Goal: Task Accomplishment & Management: Complete application form

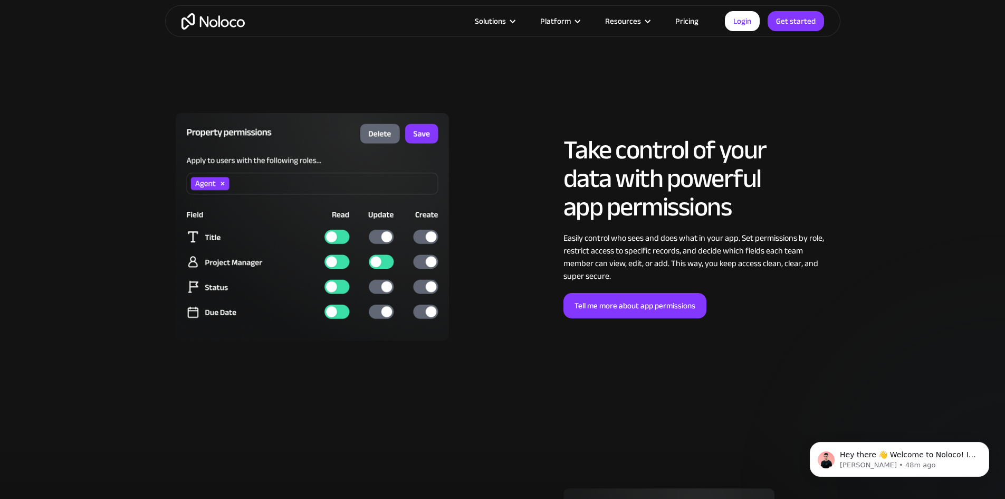
scroll to position [2797, 0]
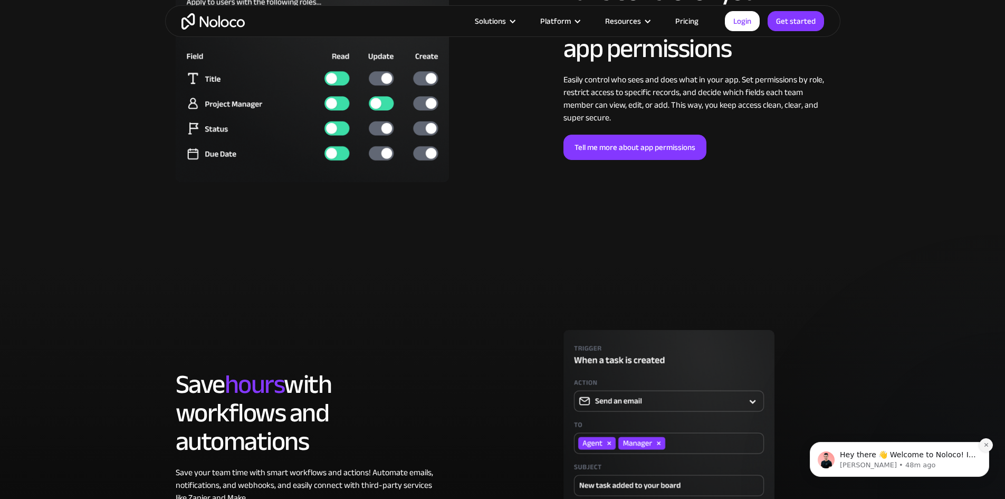
click at [986, 442] on icon "Dismiss notification" at bounding box center [987, 445] width 6 height 6
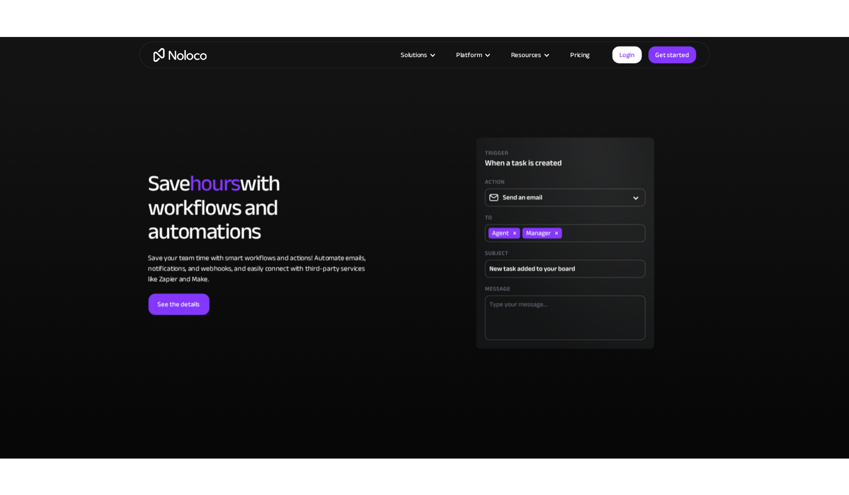
scroll to position [2898, 0]
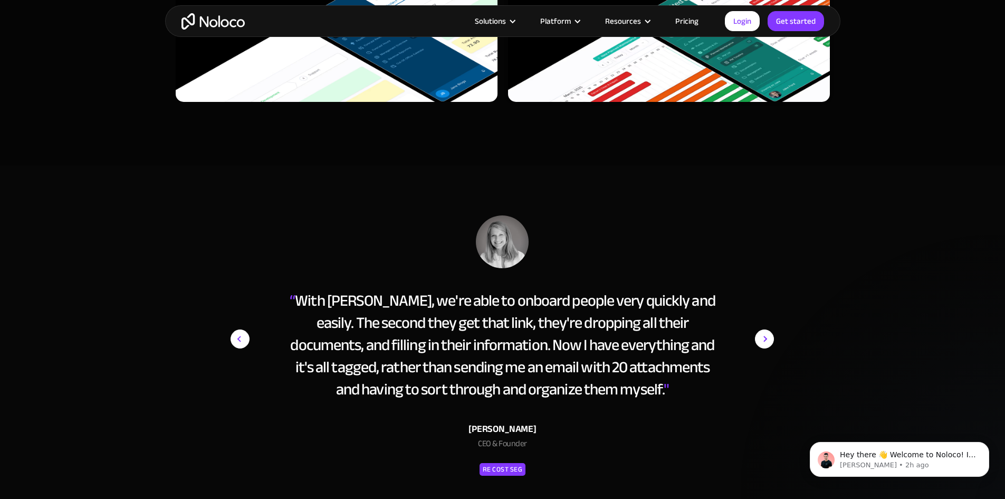
scroll to position [4698, 0]
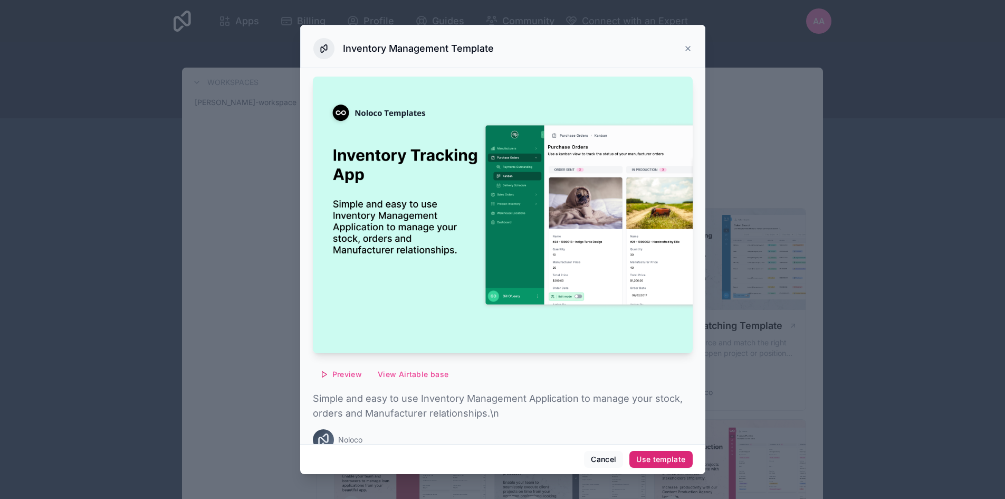
click at [673, 461] on div "Use template" at bounding box center [661, 459] width 49 height 10
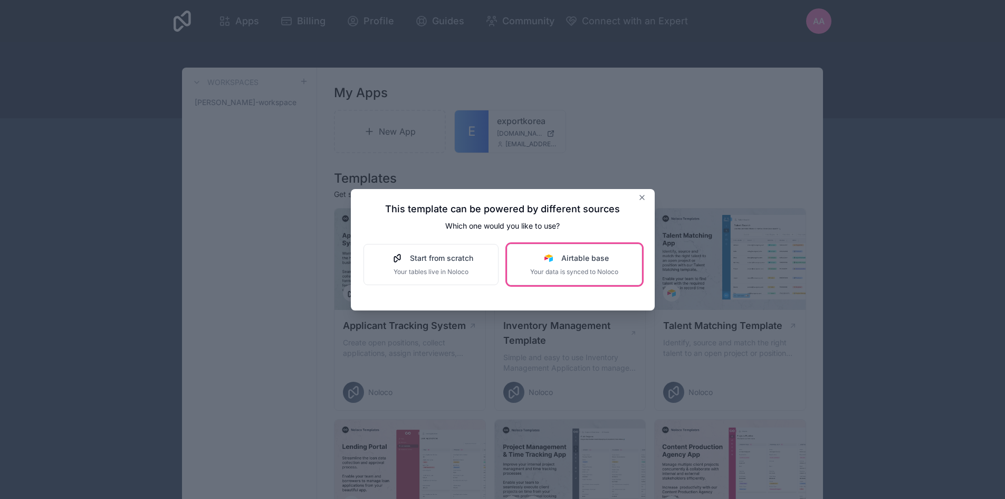
click at [542, 263] on div "Airtable base" at bounding box center [574, 258] width 88 height 11
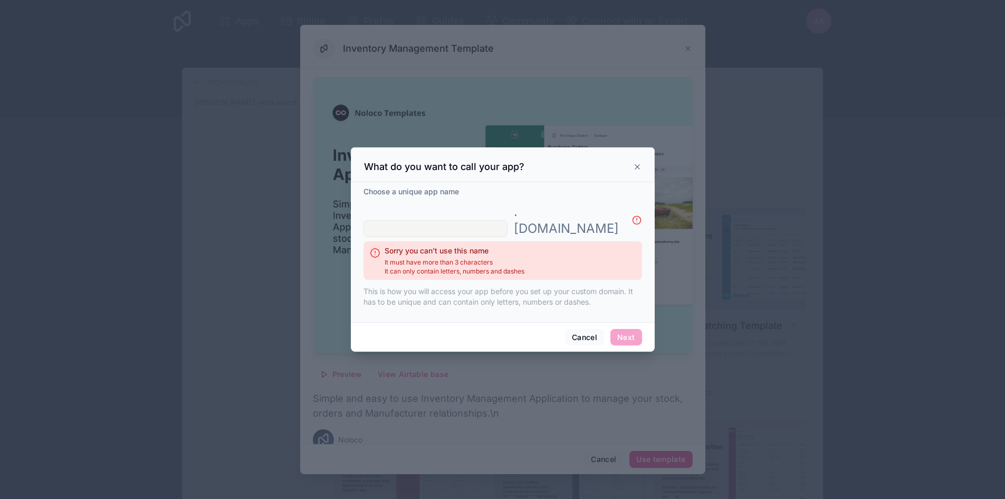
click at [504, 224] on input "text" at bounding box center [436, 228] width 144 height 17
drag, startPoint x: 372, startPoint y: 198, endPoint x: 482, endPoint y: 206, distance: 110.6
click at [478, 199] on div "Choose a unique app name" at bounding box center [503, 192] width 279 height 13
click at [459, 245] on h2 "Sorry you can't use this name" at bounding box center [455, 250] width 140 height 11
drag, startPoint x: 375, startPoint y: 241, endPoint x: 501, endPoint y: 247, distance: 125.8
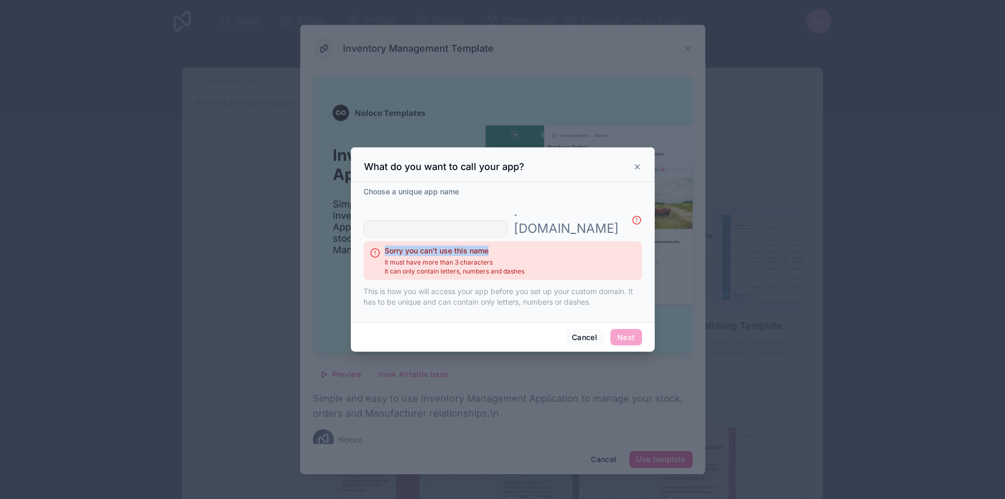
click at [501, 247] on div "Sorry you can't use this name It must have more than 3 characters It can only c…" at bounding box center [503, 260] width 279 height 39
drag, startPoint x: 382, startPoint y: 260, endPoint x: 517, endPoint y: 257, distance: 135.2
click at [514, 257] on div "Sorry you can't use this name It must have more than 3 characters It can only c…" at bounding box center [503, 260] width 279 height 39
click at [539, 262] on div "Sorry you can't use this name It must have more than 3 characters It can only c…" at bounding box center [503, 260] width 279 height 39
drag, startPoint x: 363, startPoint y: 175, endPoint x: 520, endPoint y: 184, distance: 157.0
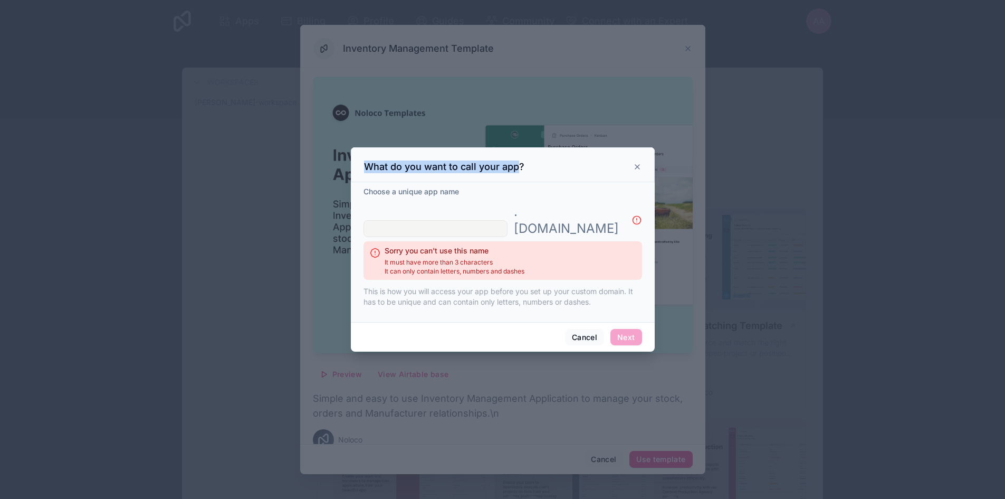
click at [519, 182] on div "What do you want to call your app?" at bounding box center [503, 164] width 304 height 35
drag, startPoint x: 561, startPoint y: 220, endPoint x: 625, endPoint y: 223, distance: 63.9
click at [624, 223] on div ". noloco.co" at bounding box center [570, 220] width 113 height 34
click at [634, 220] on icon at bounding box center [637, 220] width 11 height 11
drag, startPoint x: 637, startPoint y: 220, endPoint x: 548, endPoint y: 220, distance: 88.1
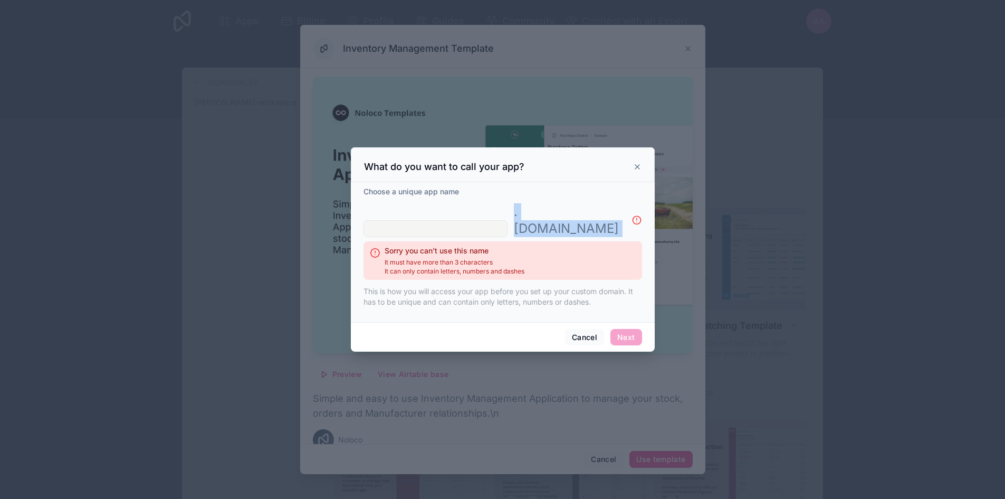
click at [554, 220] on div ". noloco.co" at bounding box center [503, 220] width 279 height 34
drag, startPoint x: 366, startPoint y: 198, endPoint x: 478, endPoint y: 209, distance: 113.0
click at [472, 199] on div "Choose a unique app name" at bounding box center [503, 192] width 279 height 13
click at [487, 221] on input "text" at bounding box center [436, 228] width 144 height 17
type input "e"
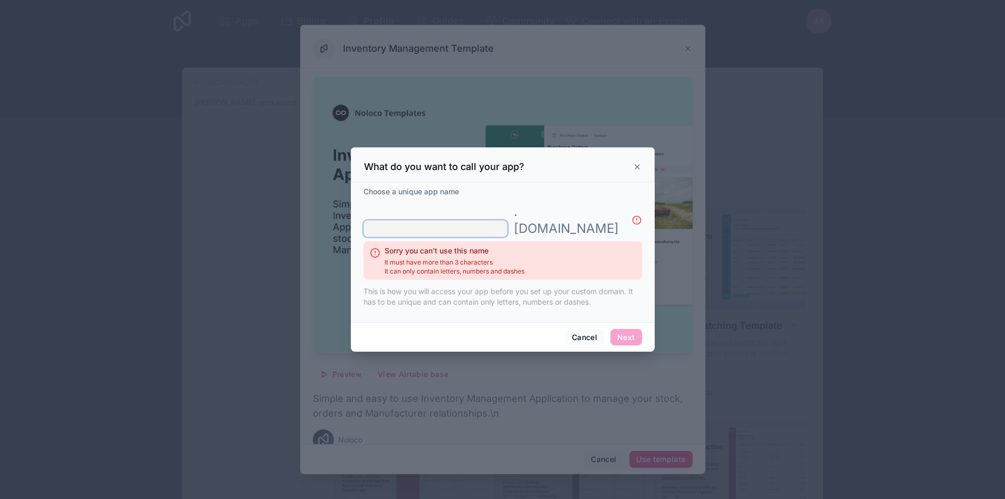
type input "e"
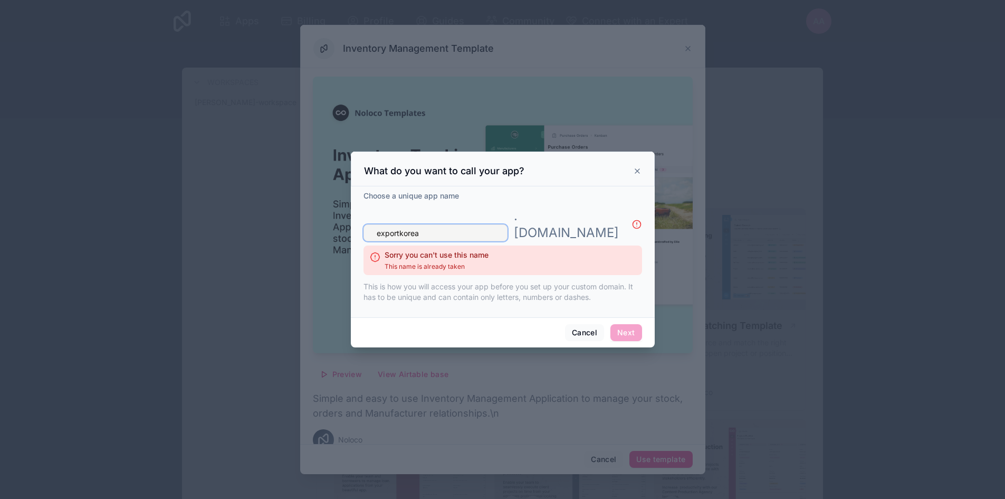
click at [459, 224] on input "exportkorea" at bounding box center [436, 232] width 144 height 17
click at [398, 225] on input "exportkorea" at bounding box center [436, 232] width 144 height 17
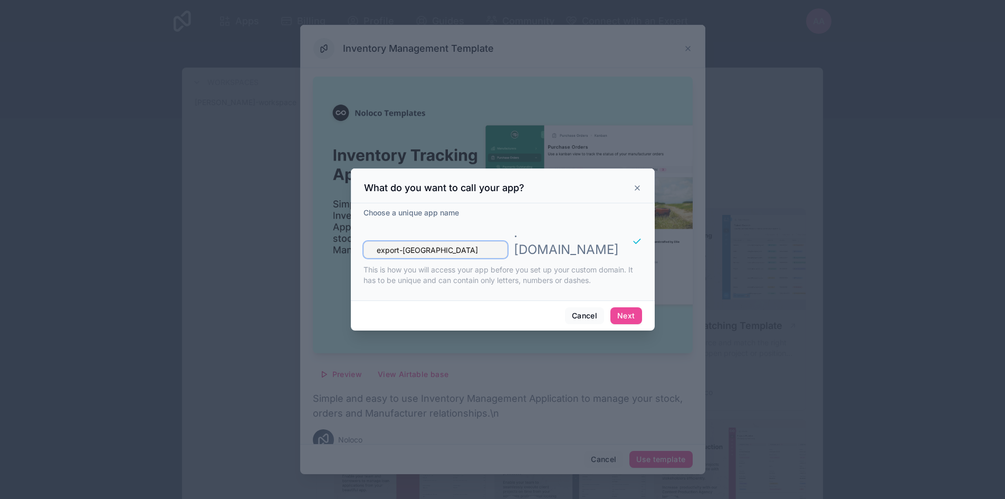
click at [404, 241] on input "export-korea" at bounding box center [436, 249] width 144 height 17
click at [443, 244] on input "exportkorea" at bounding box center [436, 249] width 144 height 17
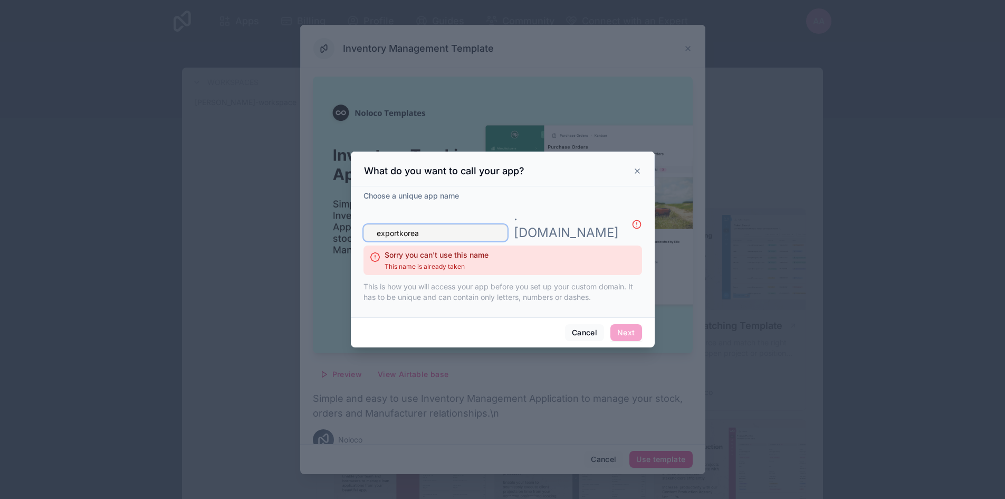
drag, startPoint x: 374, startPoint y: 224, endPoint x: 360, endPoint y: 226, distance: 14.0
click at [360, 226] on div "Choose a unique app name exportkorea . noloco.co Sorry you can't use this name …" at bounding box center [503, 251] width 304 height 131
click at [417, 224] on input "exportkorea" at bounding box center [436, 232] width 144 height 17
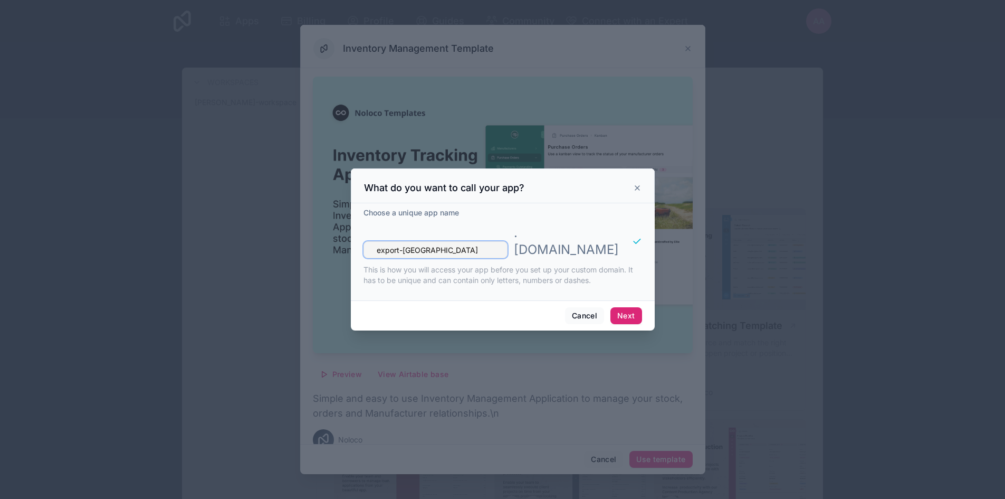
type input "export-korea"
click at [621, 308] on button "Next" at bounding box center [626, 315] width 31 height 17
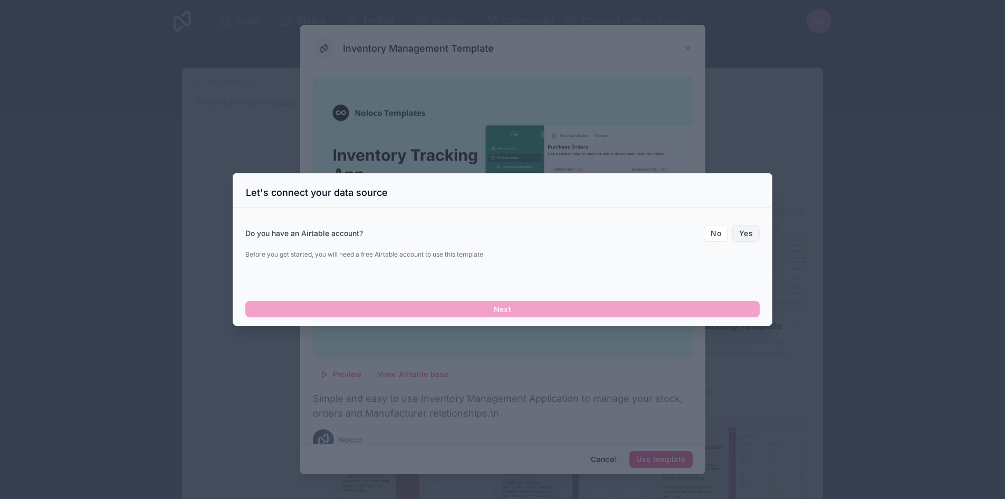
click at [748, 235] on button "Yes" at bounding box center [746, 233] width 27 height 17
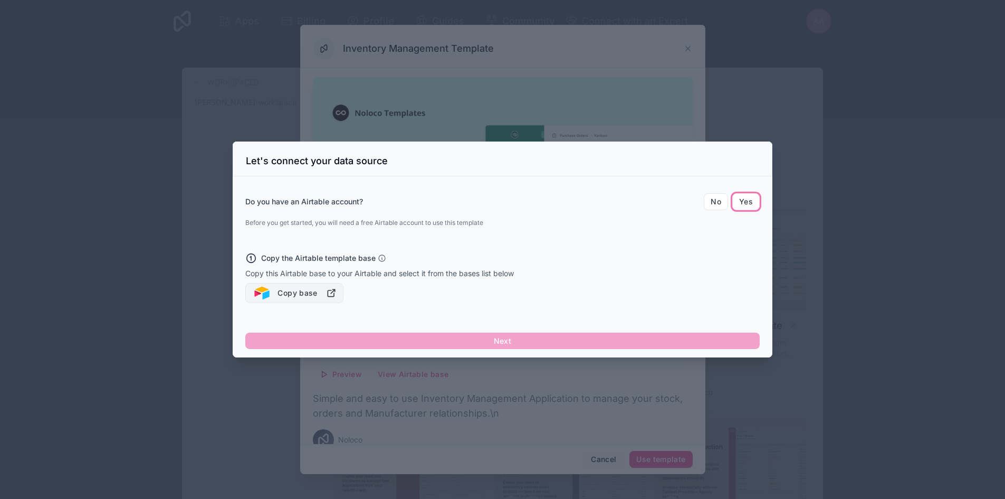
click at [305, 292] on button "Copy base" at bounding box center [294, 293] width 98 height 20
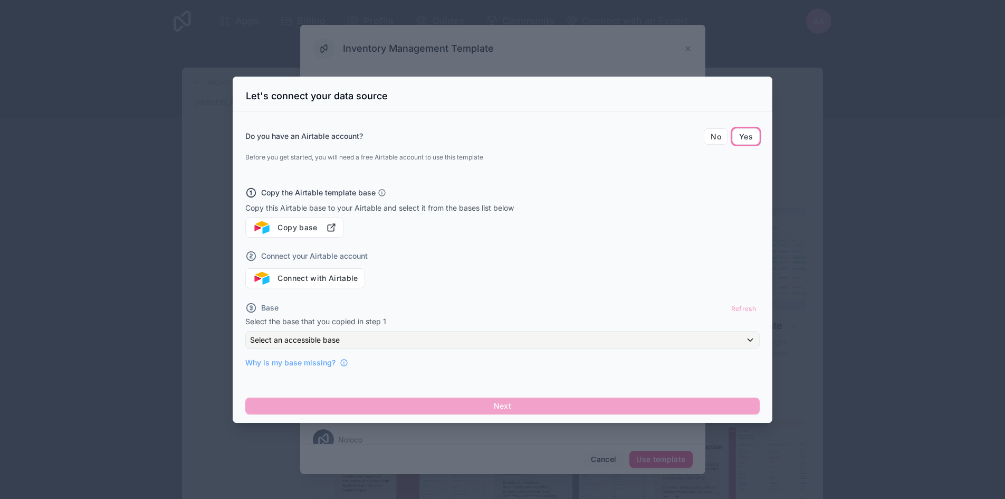
click at [395, 222] on link "Copy base" at bounding box center [502, 227] width 515 height 20
click at [185, 282] on div at bounding box center [502, 249] width 1005 height 499
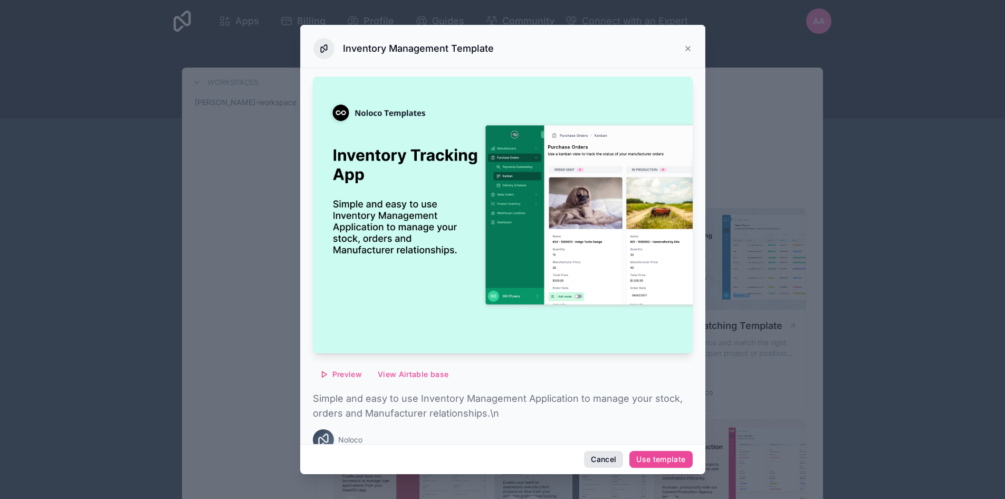
click at [601, 467] on button "Cancel" at bounding box center [603, 459] width 39 height 17
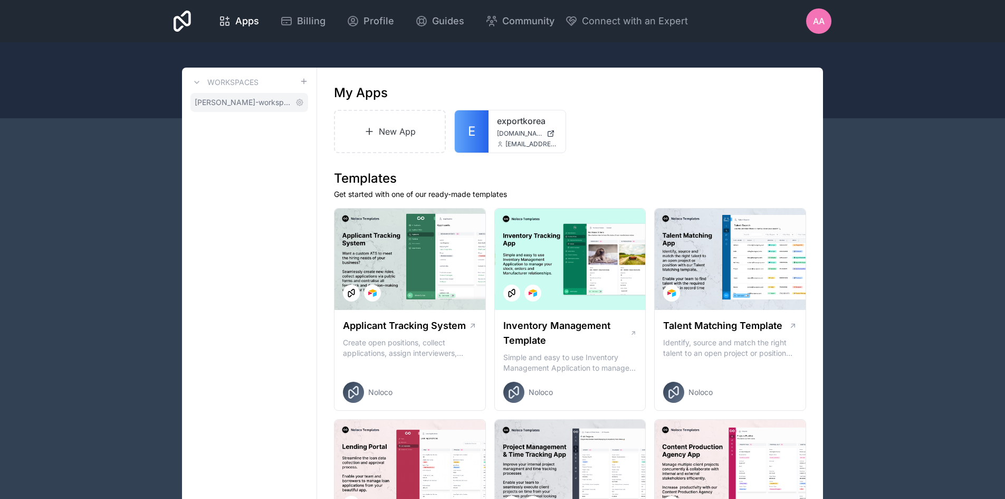
click at [270, 105] on span "azizbek-azizov-workspace" at bounding box center [243, 102] width 97 height 11
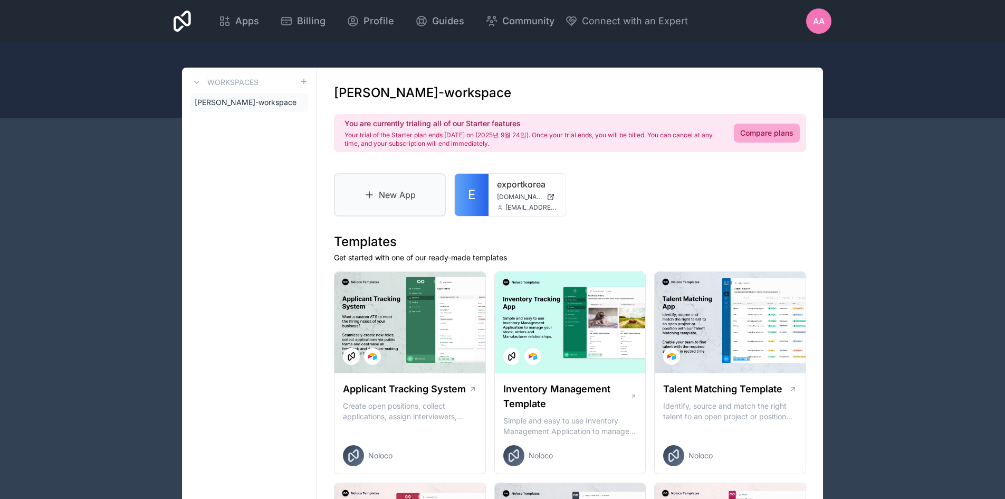
click at [423, 201] on link "New App" at bounding box center [390, 194] width 112 height 43
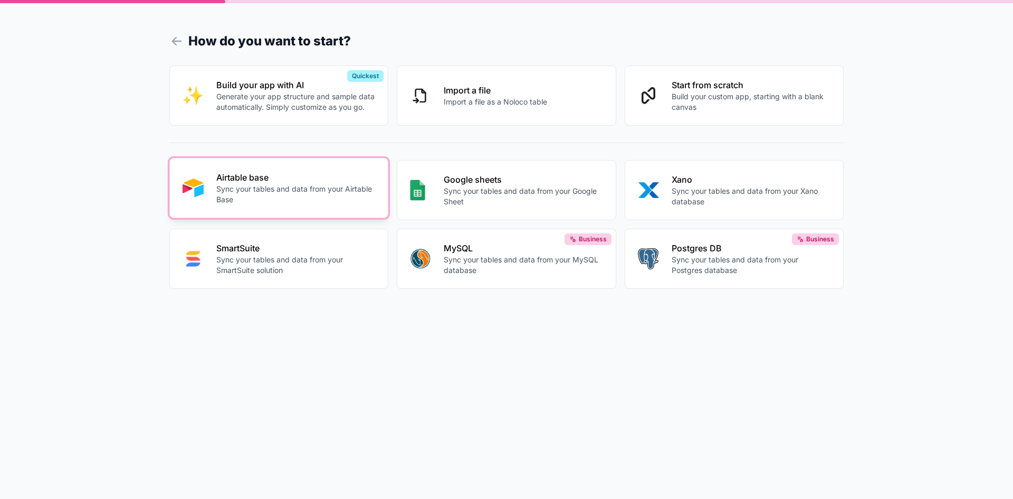
click at [306, 187] on p "Sync your tables and data from your Airtable Base" at bounding box center [295, 194] width 159 height 21
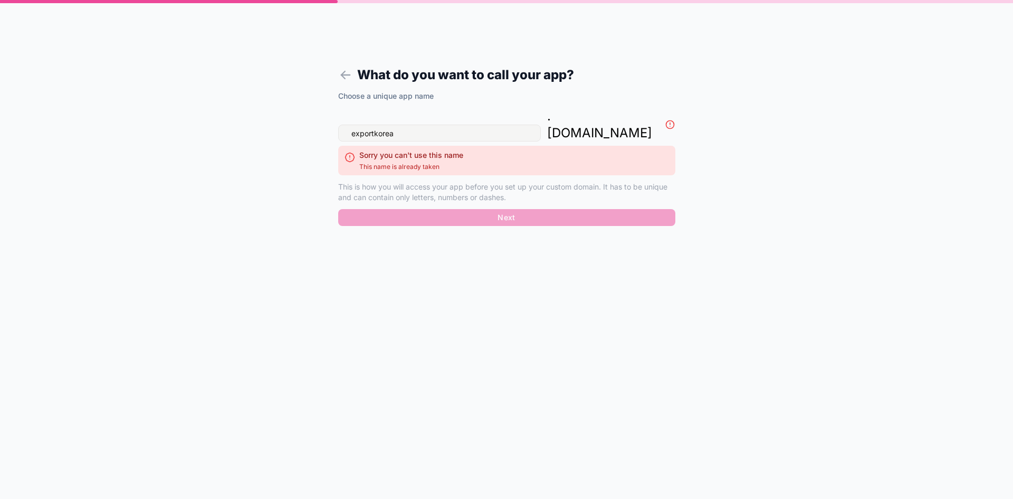
click at [351, 125] on input "exportkorea" at bounding box center [439, 133] width 203 height 17
click at [402, 125] on input "exportkorea" at bounding box center [439, 133] width 203 height 17
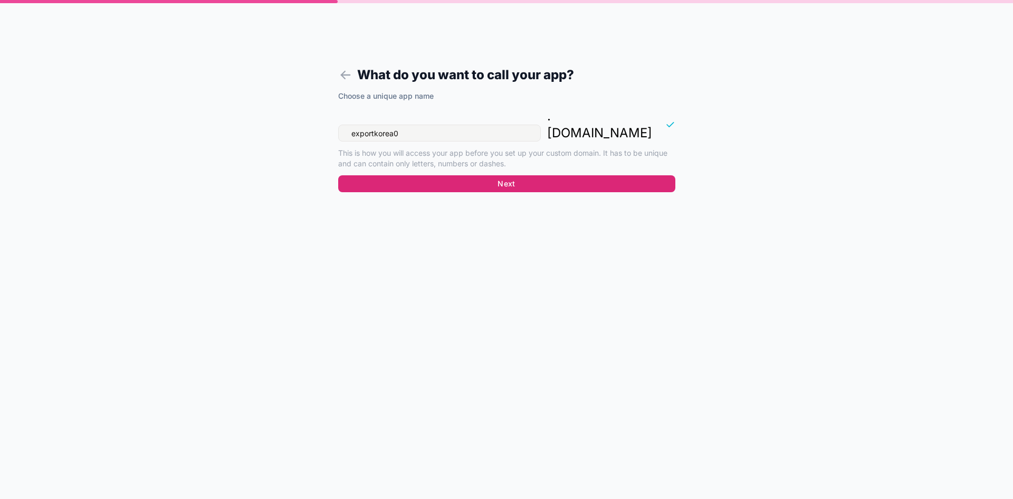
type input "exportkorea01"
click at [497, 175] on button "Next" at bounding box center [506, 183] width 337 height 17
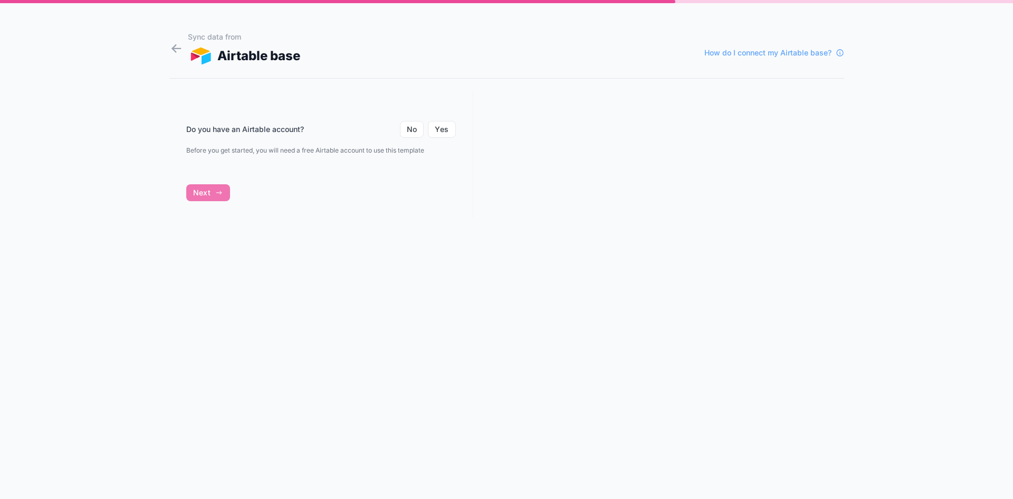
drag, startPoint x: 173, startPoint y: 131, endPoint x: 333, endPoint y: 124, distance: 160.1
click at [312, 124] on div "Do you have an Airtable account? No Yes Before you get started, you will need a…" at bounding box center [321, 154] width 304 height 127
click at [441, 125] on button "Yes" at bounding box center [441, 129] width 27 height 17
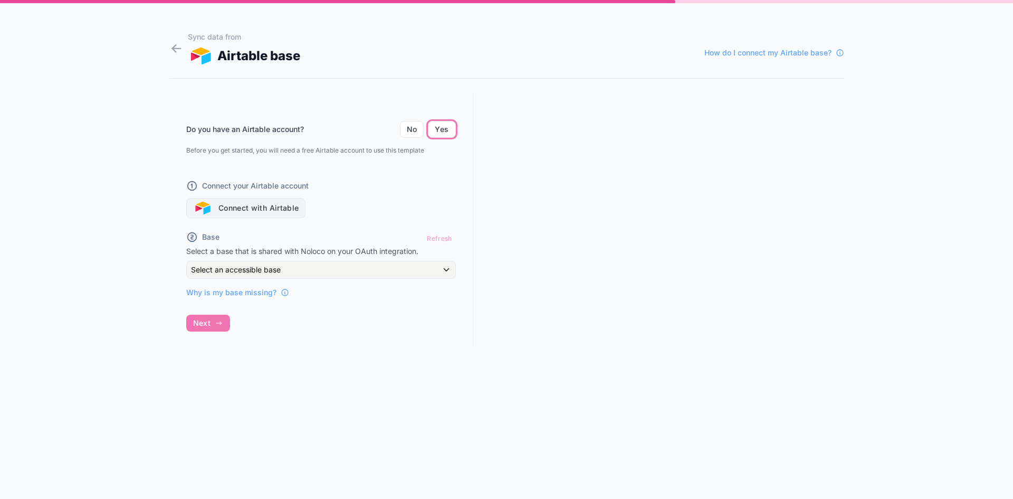
click at [292, 203] on button "Connect with Airtable" at bounding box center [246, 208] width 120 height 20
click at [401, 328] on div "Do you have an Airtable account? No Yes Before you get started, you will need a…" at bounding box center [321, 219] width 304 height 257
click at [255, 209] on button "Connect with Airtable" at bounding box center [246, 208] width 120 height 20
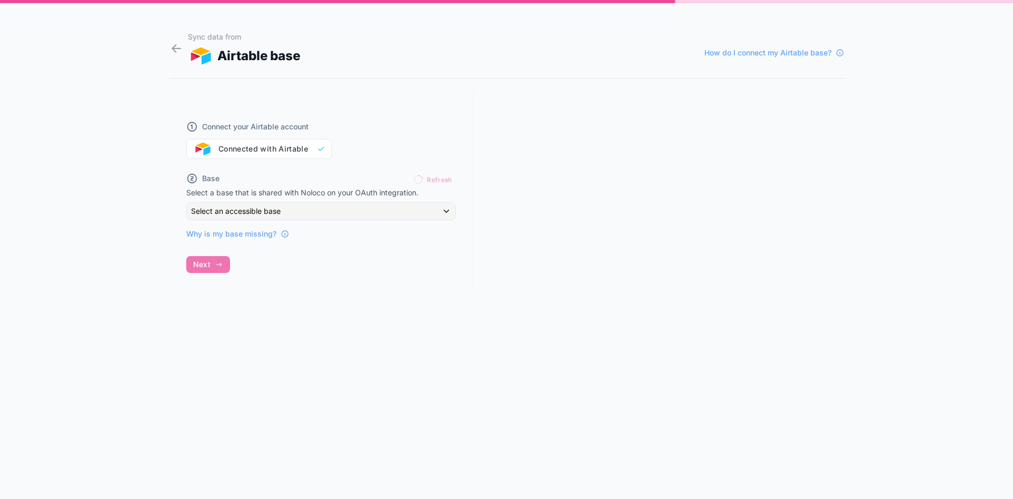
click at [443, 174] on div "Refresh" at bounding box center [433, 180] width 45 height 16
click at [338, 210] on div "Select an accessible base" at bounding box center [321, 211] width 269 height 17
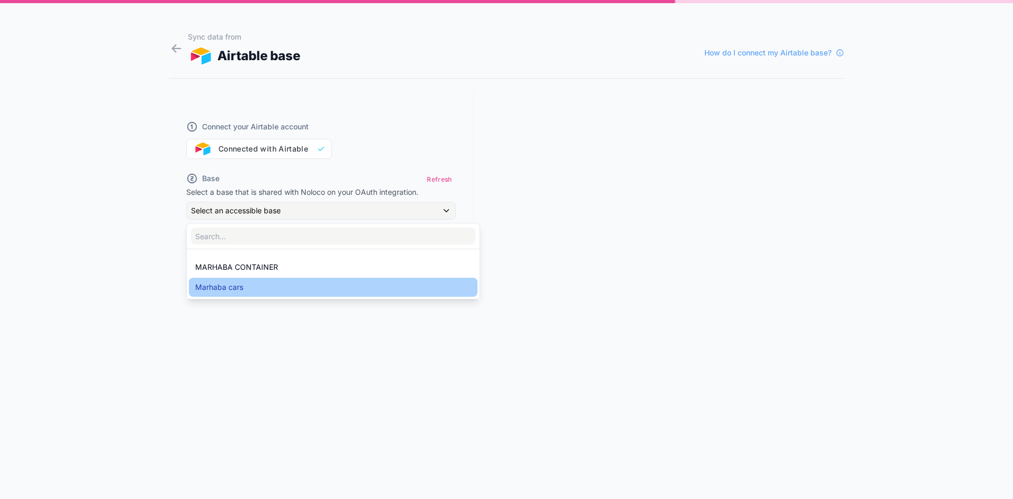
click at [272, 280] on div "Marhaba cars" at bounding box center [333, 287] width 289 height 19
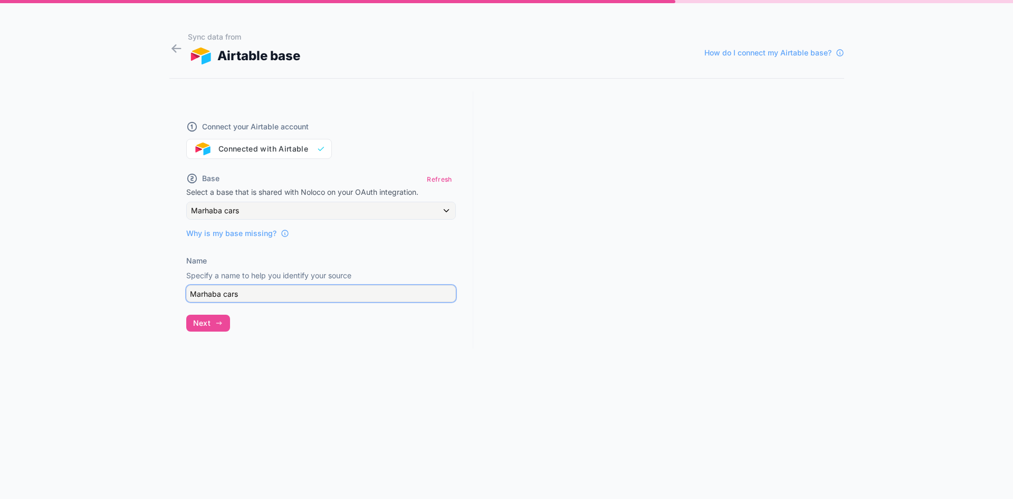
click at [238, 291] on input "Marhaba cars" at bounding box center [321, 293] width 270 height 17
drag, startPoint x: 244, startPoint y: 288, endPoint x: 170, endPoint y: 284, distance: 74.0
click at [174, 284] on div "Connect your Airtable account Connected with Airtable Base Refresh Select a bas…" at bounding box center [321, 219] width 304 height 257
type input "Export Korea System"
click at [219, 317] on button "Next" at bounding box center [208, 323] width 44 height 17
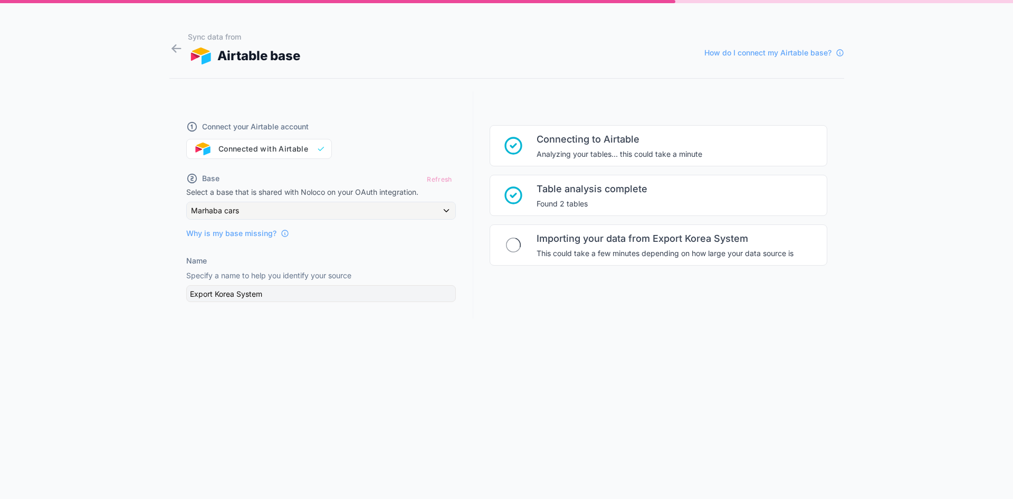
click at [589, 142] on span "Connecting to Airtable" at bounding box center [620, 139] width 166 height 15
click at [313, 424] on form "Sync data from Airtable base How do I connect my Airtable base? Connect your Ai…" at bounding box center [506, 261] width 675 height 473
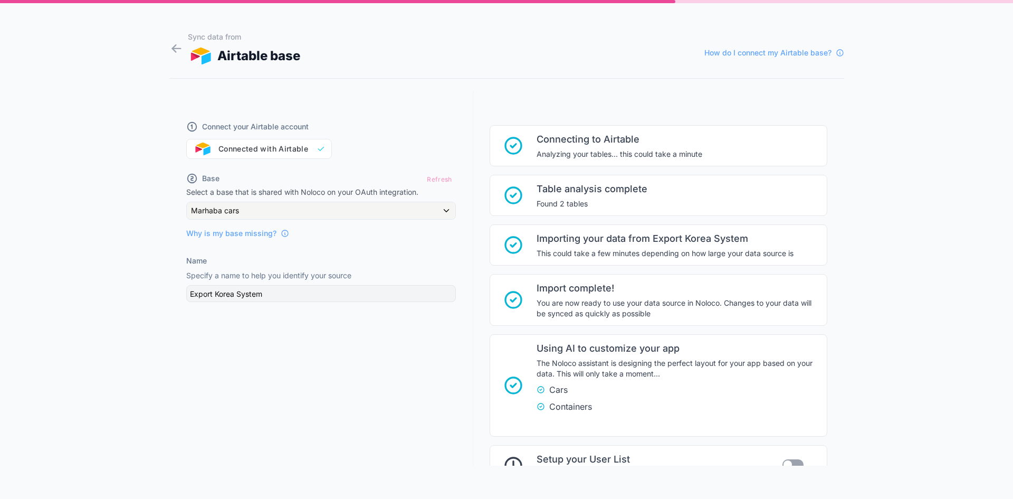
scroll to position [87, 0]
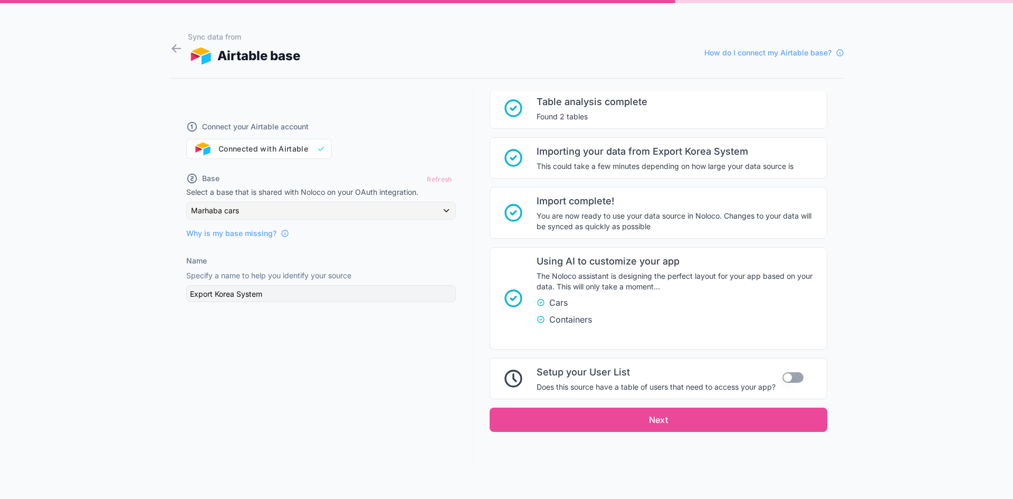
click at [783, 376] on div "Use setting" at bounding box center [793, 378] width 21 height 13
click at [783, 376] on button "Use setting" at bounding box center [793, 377] width 21 height 11
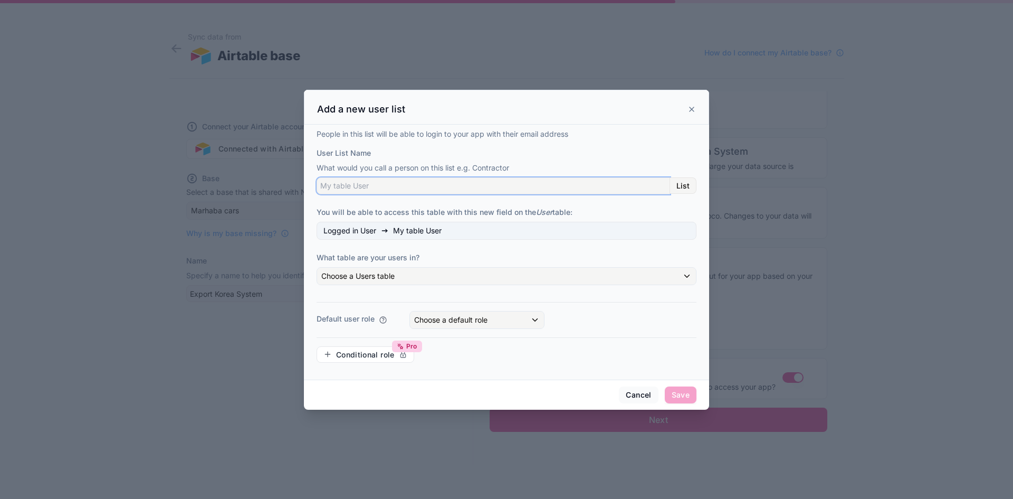
click at [423, 185] on input "User List Name" at bounding box center [494, 185] width 354 height 17
click at [371, 276] on span "Choose a Users table" at bounding box center [357, 275] width 73 height 9
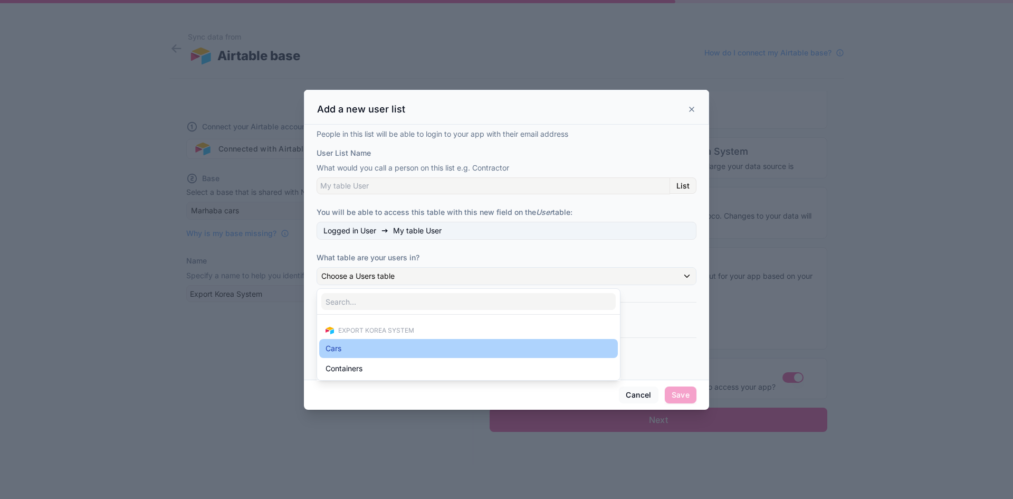
click at [355, 352] on div "Cars" at bounding box center [469, 348] width 286 height 13
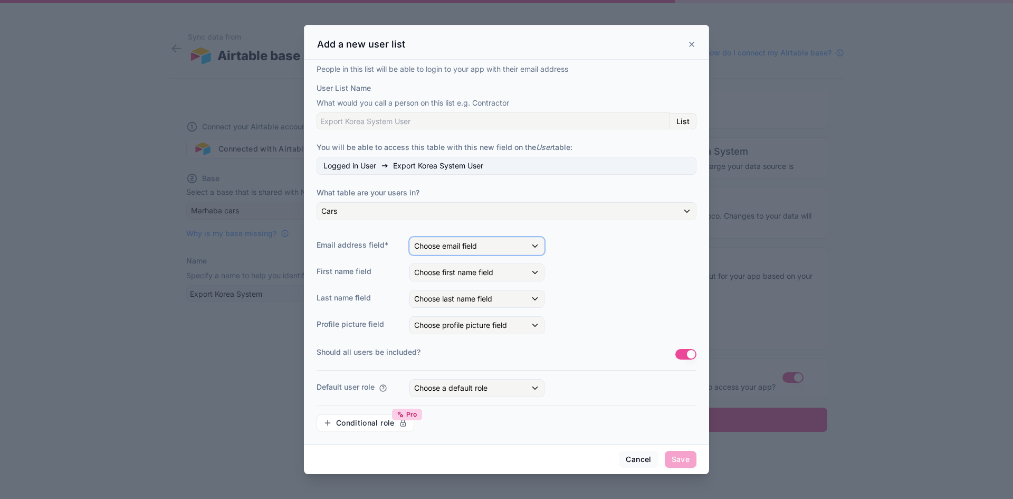
click at [432, 246] on span "Choose email field" at bounding box center [445, 245] width 63 height 9
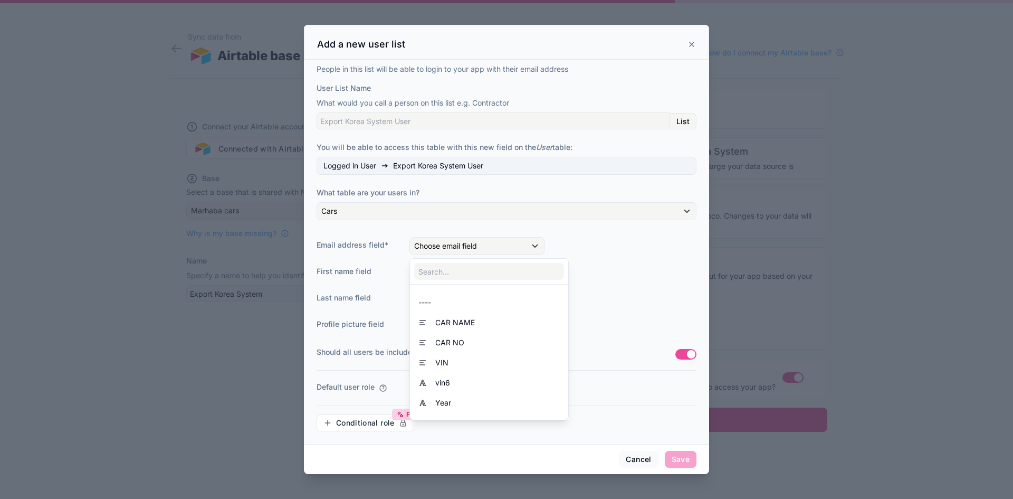
click at [432, 246] on div at bounding box center [506, 249] width 405 height 449
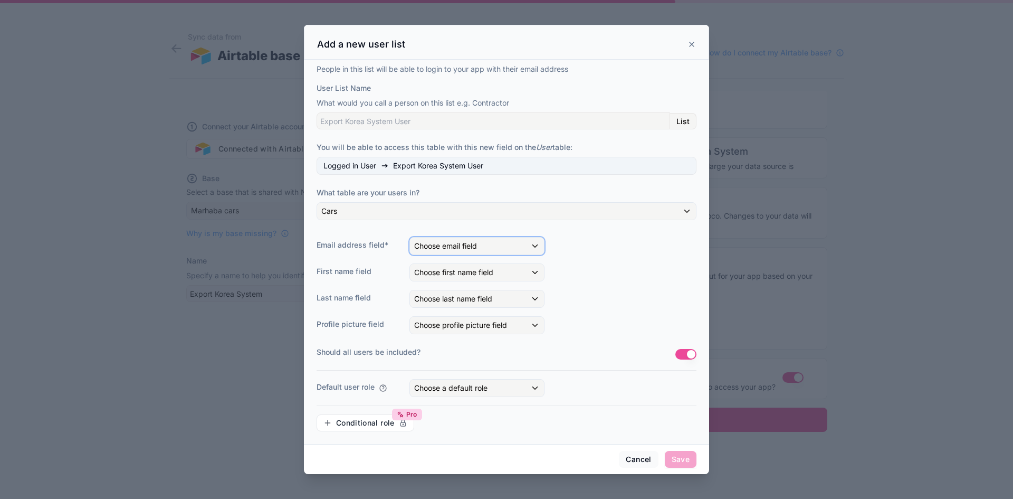
click at [447, 248] on span "Choose email field" at bounding box center [445, 245] width 63 height 9
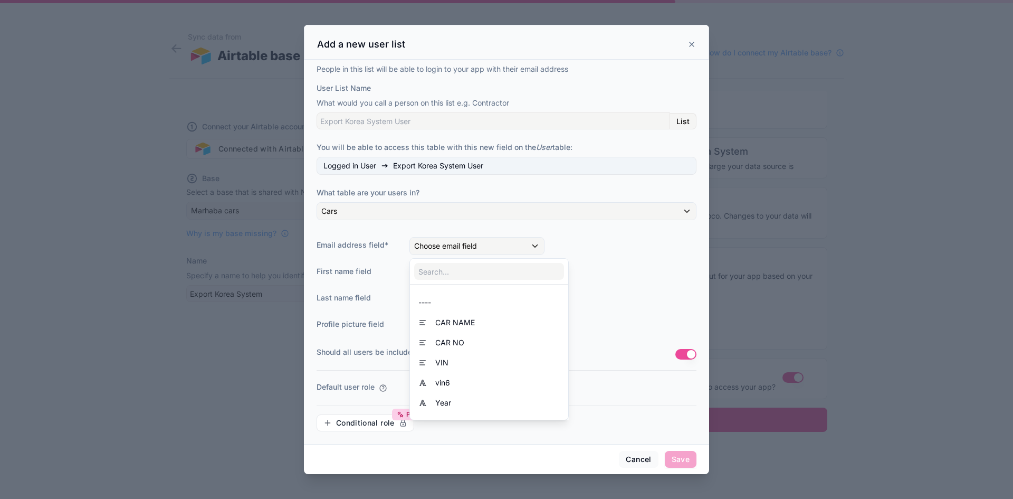
click at [447, 248] on div at bounding box center [506, 249] width 405 height 449
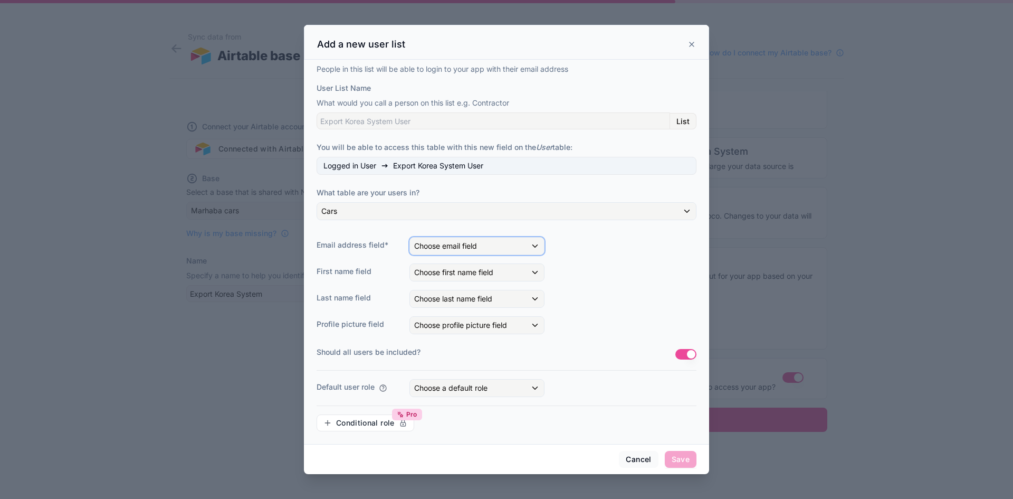
click at [447, 248] on span "Choose email field" at bounding box center [445, 245] width 63 height 9
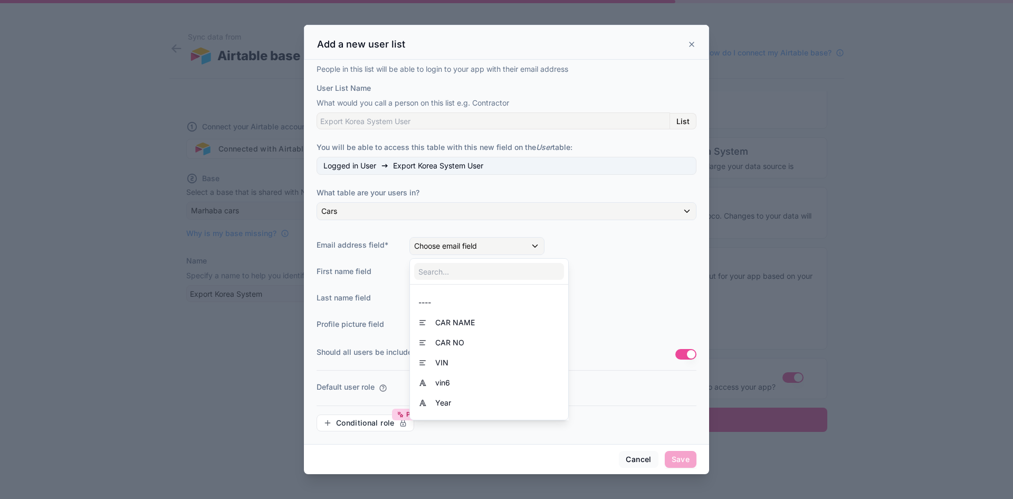
click at [447, 248] on div at bounding box center [506, 249] width 405 height 449
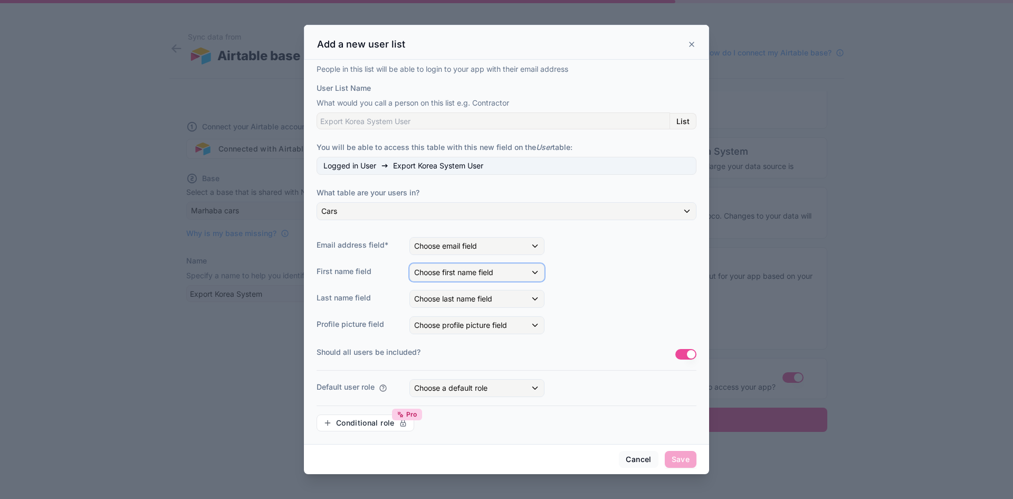
click at [449, 269] on span "Choose first name field" at bounding box center [453, 272] width 79 height 9
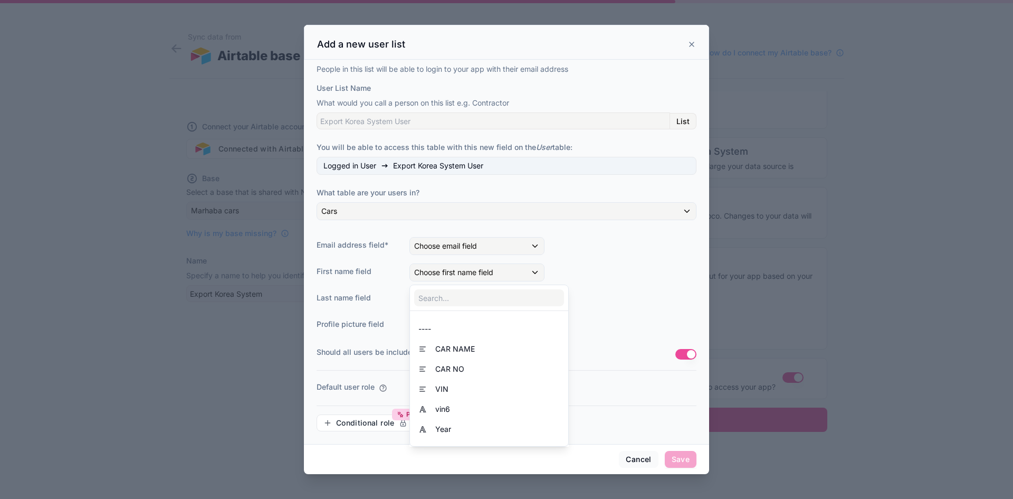
click at [449, 269] on div at bounding box center [506, 249] width 405 height 449
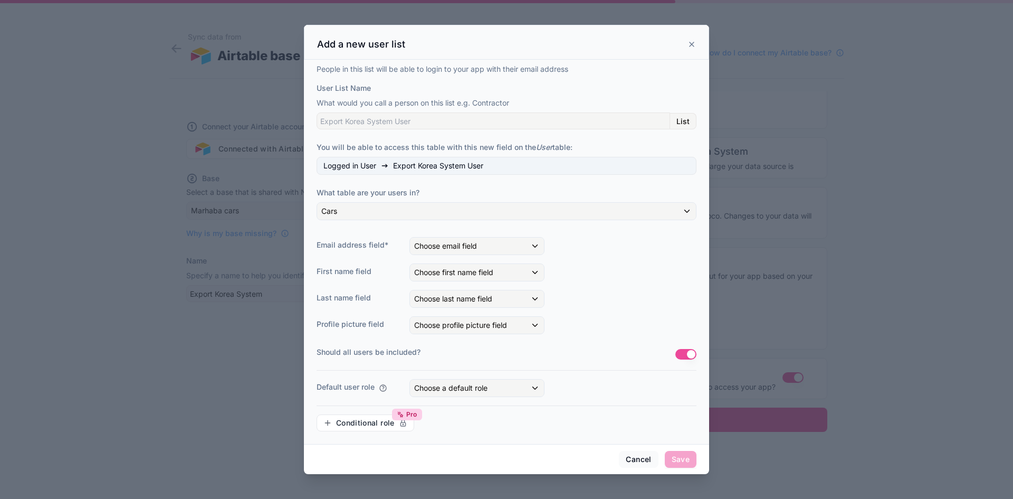
scroll to position [4, 0]
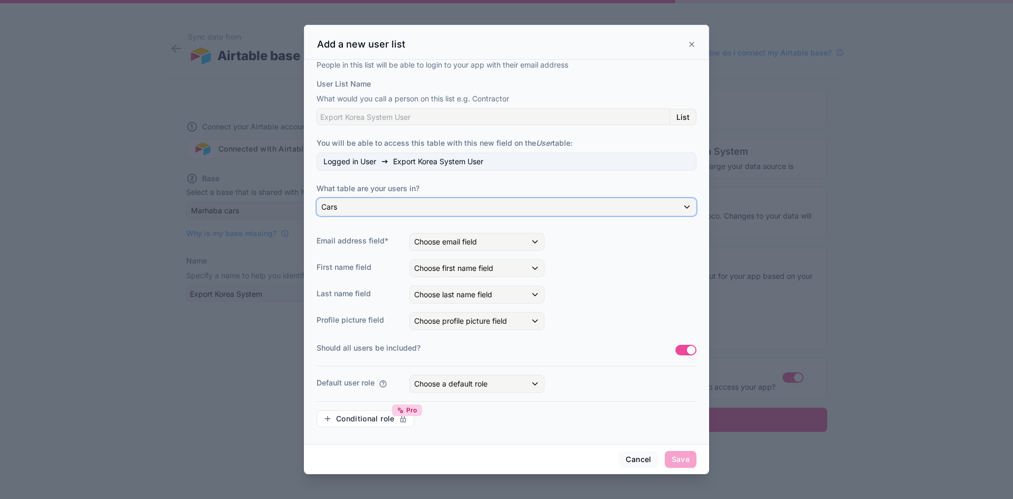
click at [663, 204] on div "Cars" at bounding box center [506, 206] width 379 height 17
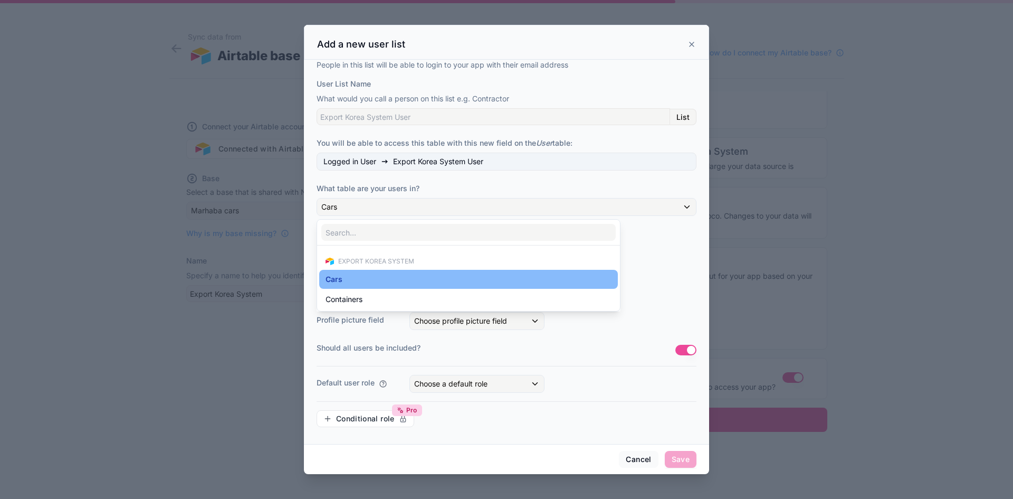
click at [663, 204] on div at bounding box center [506, 249] width 405 height 449
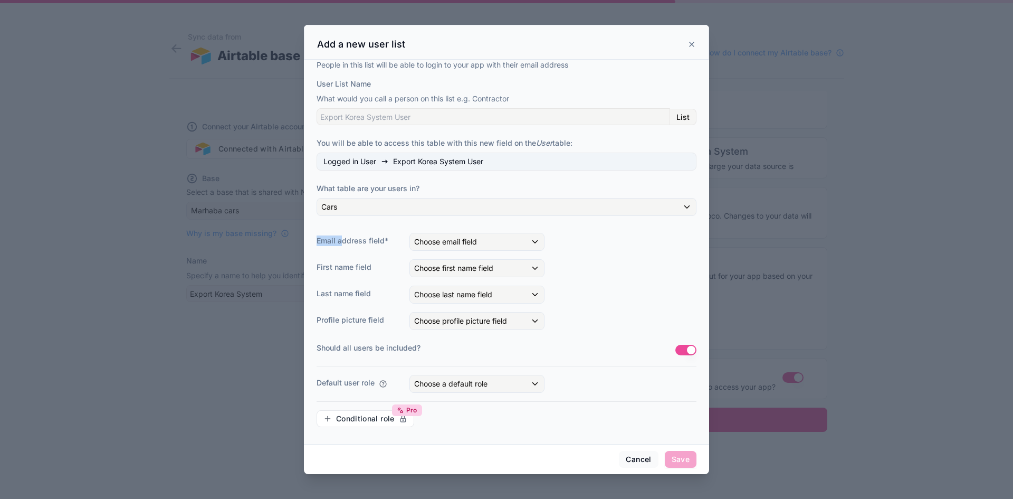
drag, startPoint x: 317, startPoint y: 240, endPoint x: 343, endPoint y: 240, distance: 26.4
click at [343, 240] on label "Email address field*" at bounding box center [359, 240] width 84 height 11
drag, startPoint x: 387, startPoint y: 240, endPoint x: 316, endPoint y: 243, distance: 70.8
click at [316, 243] on div "People in this list will be able to login to your app with their email address …" at bounding box center [506, 252] width 405 height 384
drag, startPoint x: 312, startPoint y: 269, endPoint x: 383, endPoint y: 267, distance: 70.7
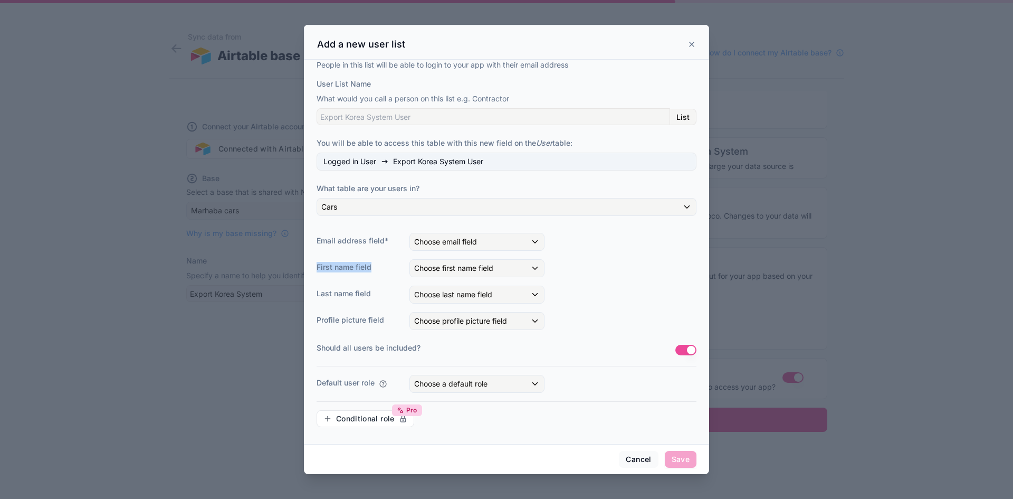
click at [383, 267] on div "People in this list will be able to login to your app with their email address …" at bounding box center [506, 252] width 405 height 384
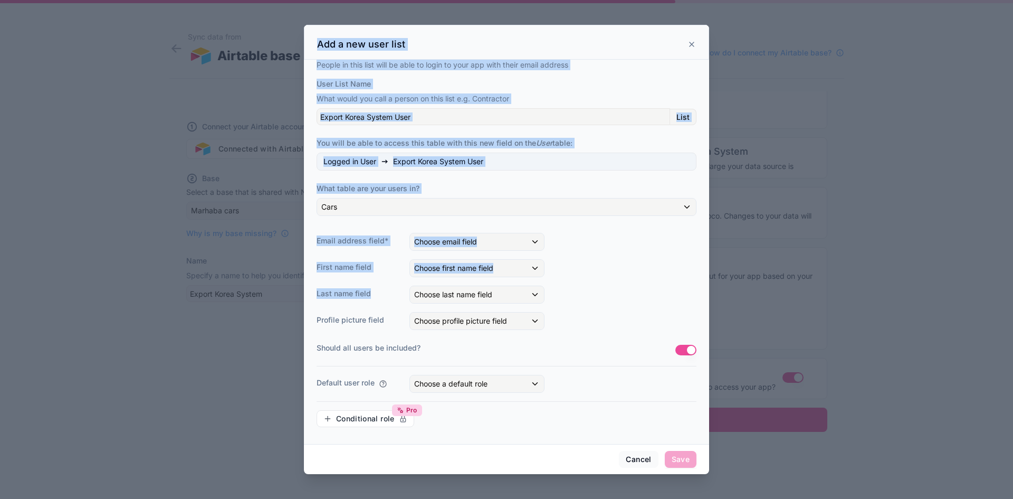
drag, startPoint x: 358, startPoint y: 290, endPoint x: 286, endPoint y: 295, distance: 72.4
click at [286, 294] on div "Add a new user list People in this list will be able to login to your app with …" at bounding box center [506, 249] width 1013 height 499
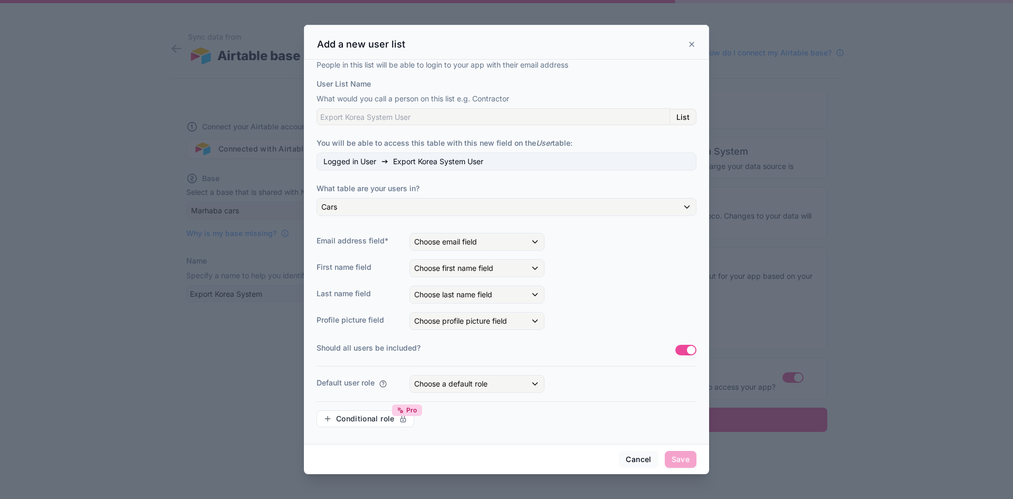
click at [311, 311] on div "People in this list will be able to login to your app with their email address …" at bounding box center [506, 252] width 405 height 384
drag, startPoint x: 315, startPoint y: 320, endPoint x: 390, endPoint y: 322, distance: 75.0
click at [390, 322] on div "People in this list will be able to login to your app with their email address …" at bounding box center [506, 252] width 405 height 384
drag, startPoint x: 316, startPoint y: 350, endPoint x: 456, endPoint y: 352, distance: 139.4
click at [456, 352] on div "People in this list will be able to login to your app with their email address …" at bounding box center [506, 252] width 405 height 384
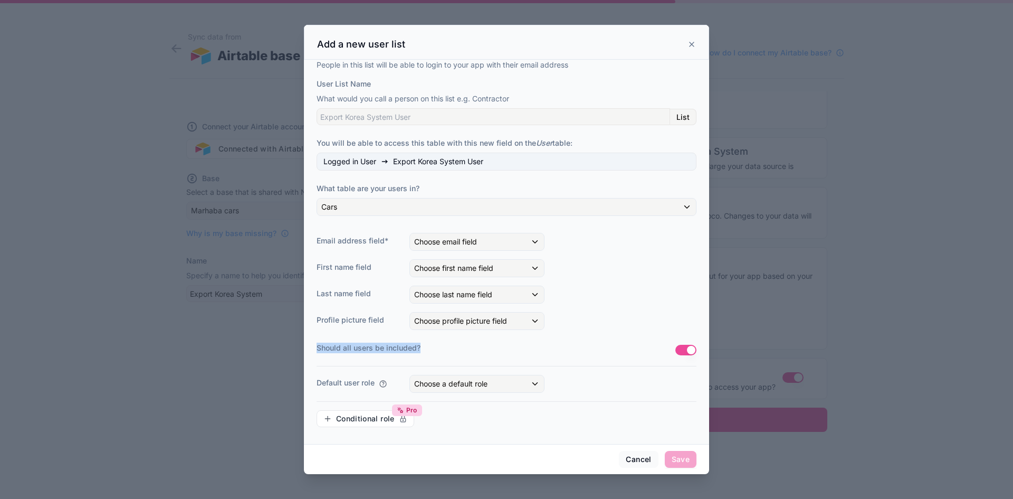
click at [456, 352] on label "Should all users be included?" at bounding box center [496, 348] width 359 height 11
drag, startPoint x: 442, startPoint y: 351, endPoint x: 316, endPoint y: 328, distance: 128.8
click at [316, 328] on div "People in this list will be able to login to your app with their email address …" at bounding box center [506, 252] width 405 height 384
click at [333, 330] on div "Profile picture field Choose profile picture field" at bounding box center [507, 321] width 380 height 18
drag, startPoint x: 360, startPoint y: 321, endPoint x: 310, endPoint y: 321, distance: 50.1
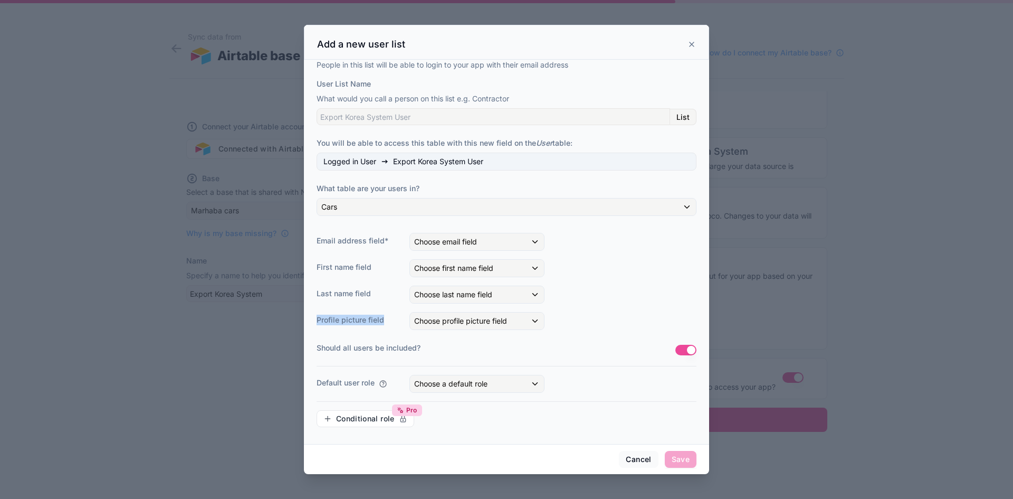
click at [310, 321] on div "People in this list will be able to login to your app with their email address …" at bounding box center [506, 252] width 405 height 384
drag, startPoint x: 370, startPoint y: 291, endPoint x: 311, endPoint y: 293, distance: 59.1
click at [311, 293] on div "People in this list will be able to login to your app with their email address …" at bounding box center [506, 252] width 405 height 384
drag, startPoint x: 374, startPoint y: 266, endPoint x: 310, endPoint y: 267, distance: 63.3
click at [307, 267] on div "People in this list will be able to login to your app with their email address …" at bounding box center [506, 252] width 405 height 384
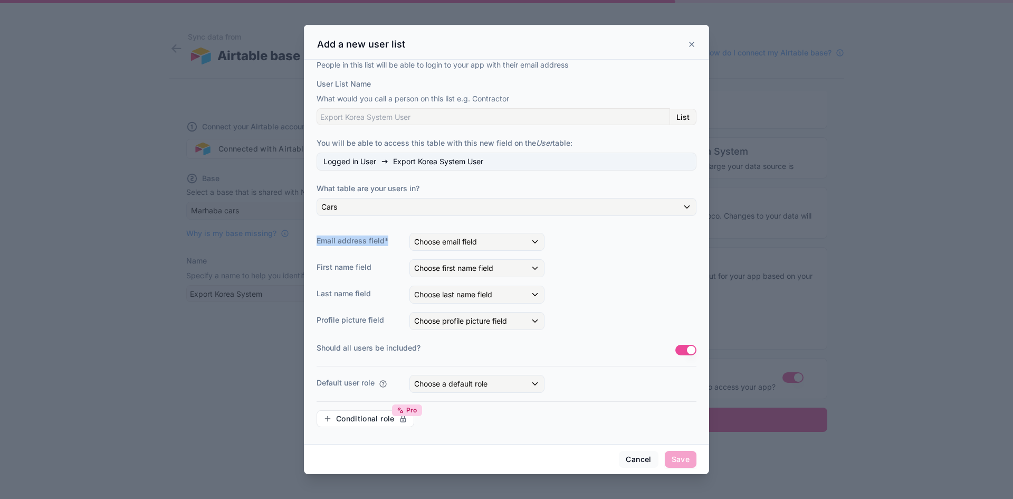
drag, startPoint x: 393, startPoint y: 238, endPoint x: 304, endPoint y: 243, distance: 89.4
click at [304, 243] on div "People in this list will be able to login to your app with their email address …" at bounding box center [506, 252] width 405 height 384
drag, startPoint x: 316, startPoint y: 269, endPoint x: 374, endPoint y: 271, distance: 57.6
click at [374, 271] on div "People in this list will be able to login to your app with their email address …" at bounding box center [506, 252] width 405 height 384
drag, startPoint x: 324, startPoint y: 289, endPoint x: 353, endPoint y: 294, distance: 29.5
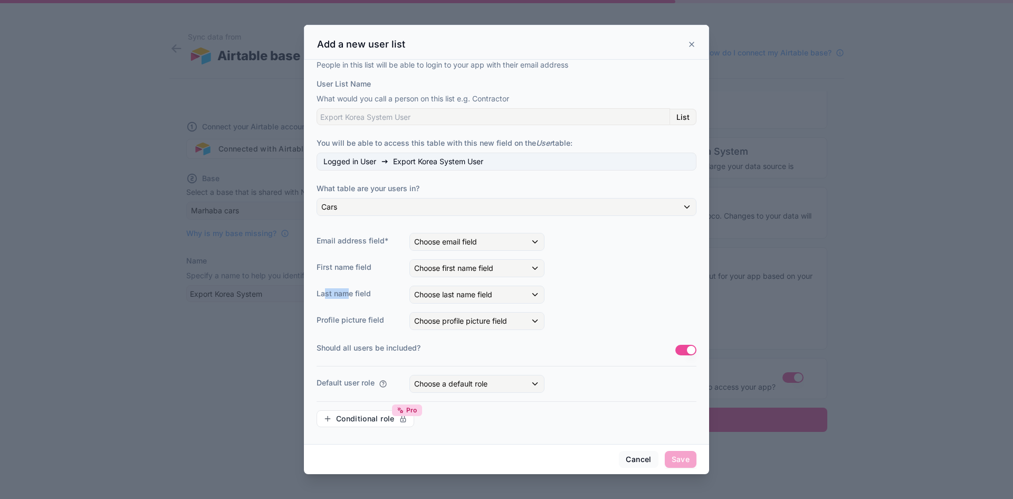
click at [353, 294] on label "Last name field" at bounding box center [359, 293] width 84 height 11
drag, startPoint x: 311, startPoint y: 297, endPoint x: 341, endPoint y: 300, distance: 30.2
click at [340, 300] on div "People in this list will be able to login to your app with their email address …" at bounding box center [506, 252] width 405 height 384
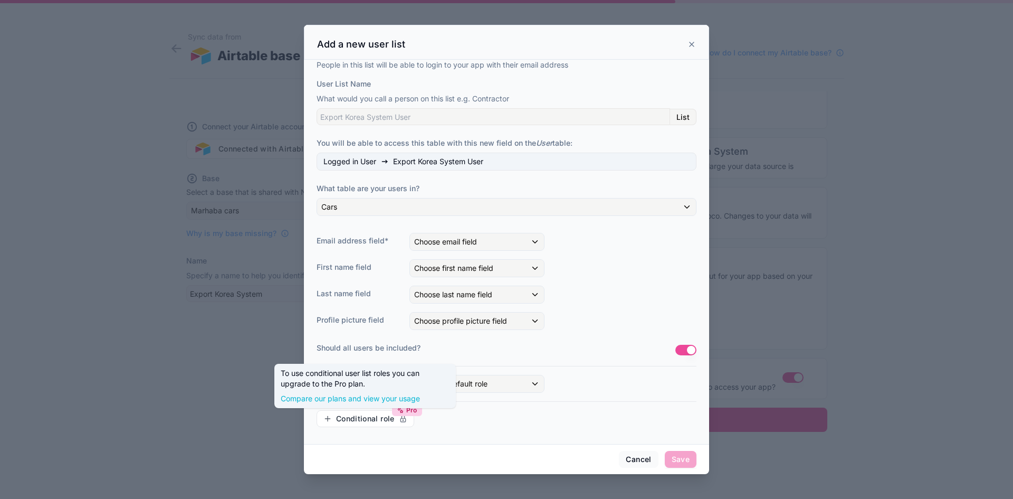
click at [524, 426] on div "Conditional role Pro" at bounding box center [507, 418] width 380 height 17
click at [511, 388] on div "Choose a default role" at bounding box center [477, 383] width 134 height 17
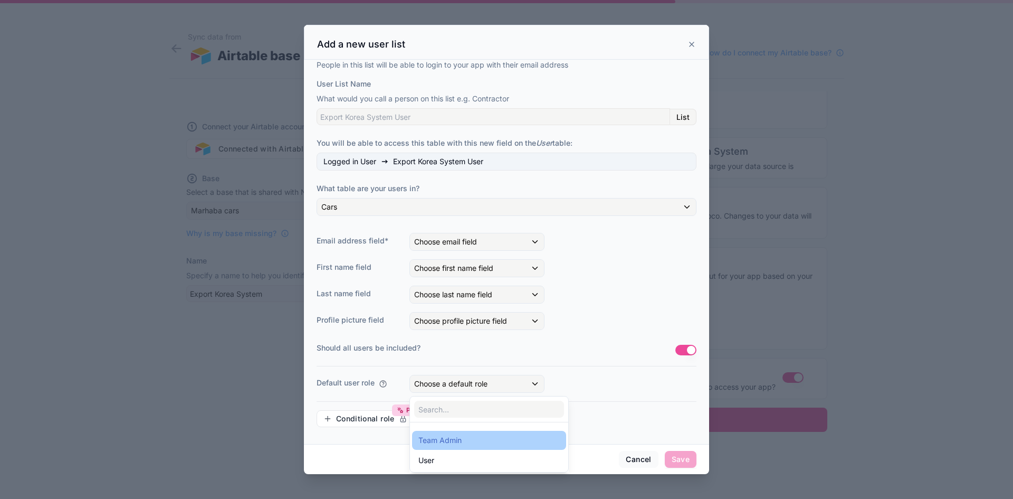
click at [447, 445] on div "Team Admin" at bounding box center [440, 440] width 43 height 13
click at [570, 381] on div at bounding box center [506, 249] width 405 height 449
click at [693, 48] on icon at bounding box center [692, 44] width 8 height 8
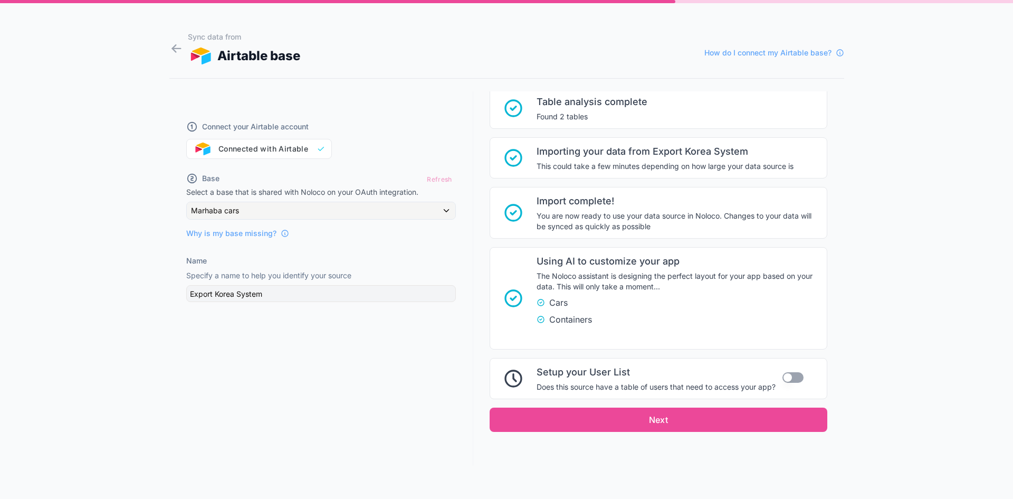
drag, startPoint x: 534, startPoint y: 374, endPoint x: 614, endPoint y: 372, distance: 80.3
click at [614, 372] on span "Setup your User List" at bounding box center [656, 372] width 239 height 15
drag, startPoint x: 537, startPoint y: 386, endPoint x: 604, endPoint y: 389, distance: 67.1
click at [604, 389] on span "Does this source have a table of users that need to access your app?" at bounding box center [656, 387] width 239 height 11
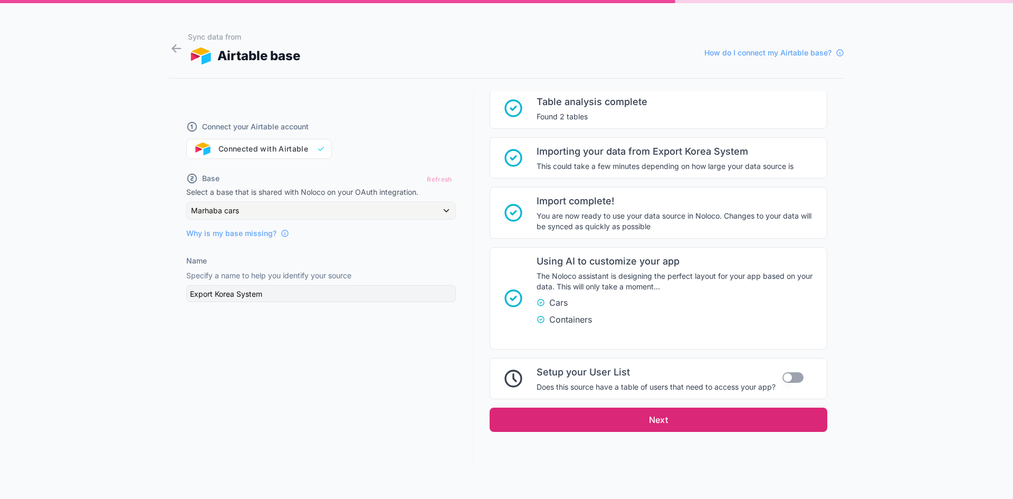
click at [687, 420] on button "Next" at bounding box center [659, 419] width 338 height 24
